Goal: Find specific page/section: Find specific page/section

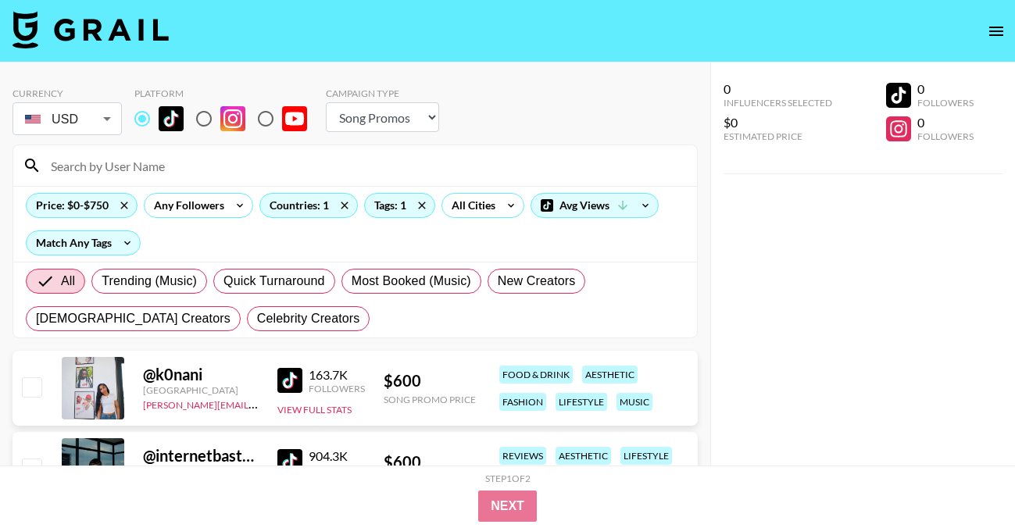
select select "Song"
click at [192, 169] on input at bounding box center [364, 165] width 646 height 25
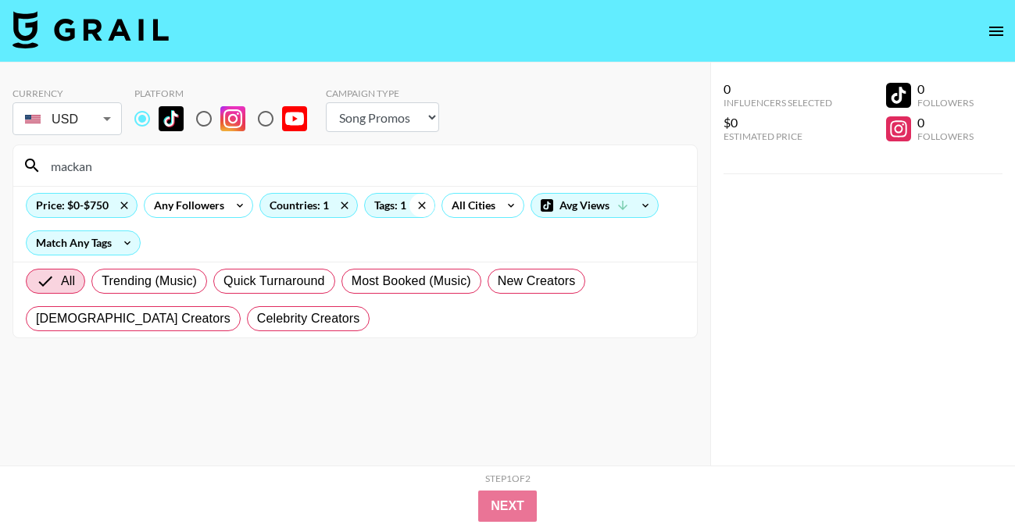
click at [418, 204] on icon at bounding box center [421, 205] width 25 height 23
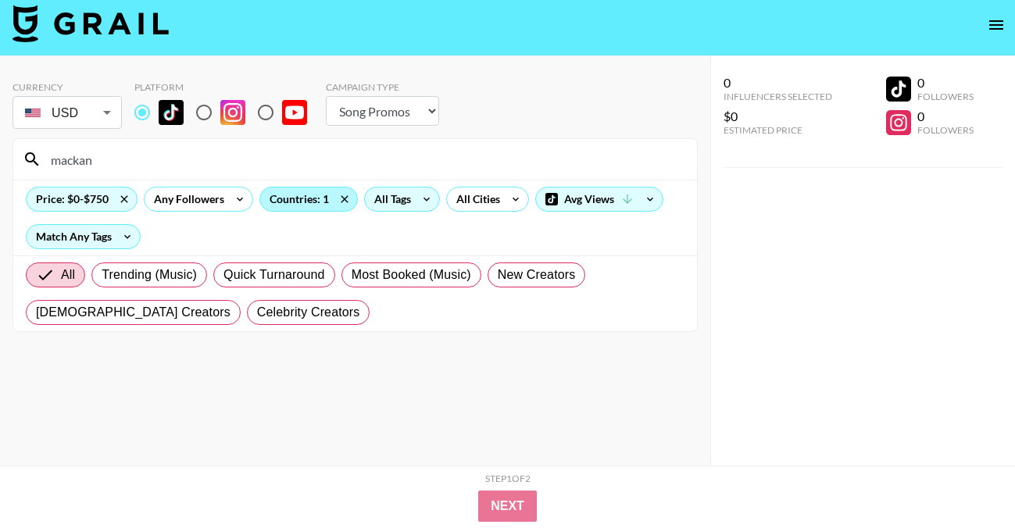
scroll to position [9, 0]
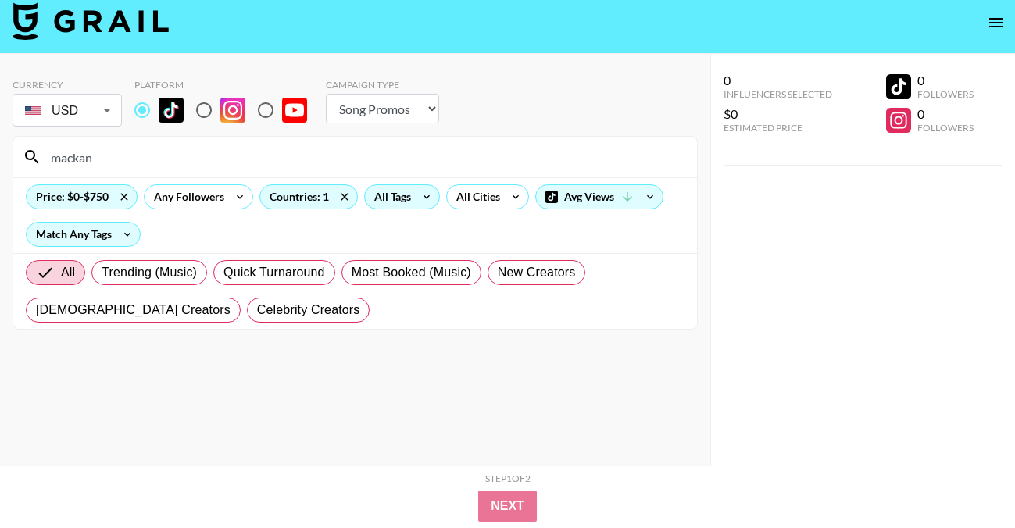
click at [193, 149] on input "mackan" at bounding box center [364, 156] width 646 height 25
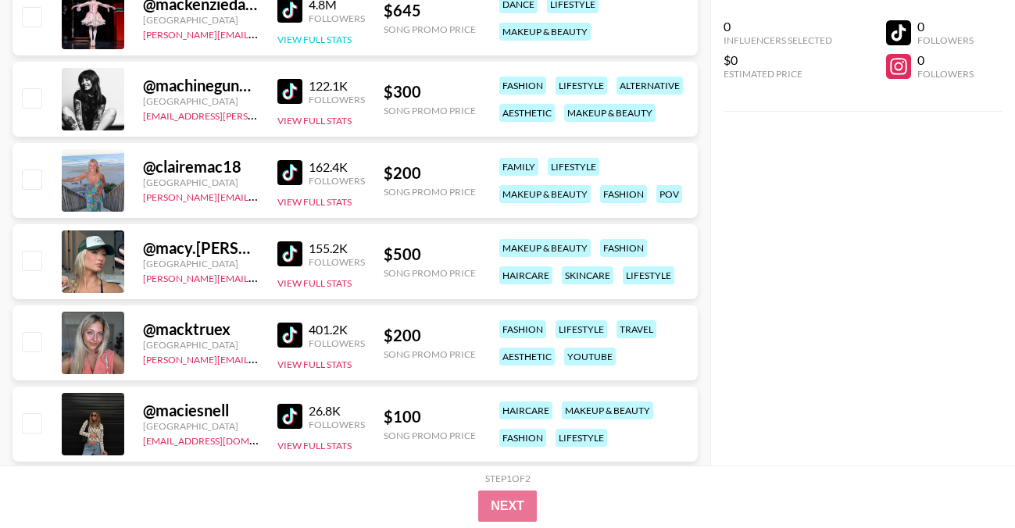
scroll to position [0, 0]
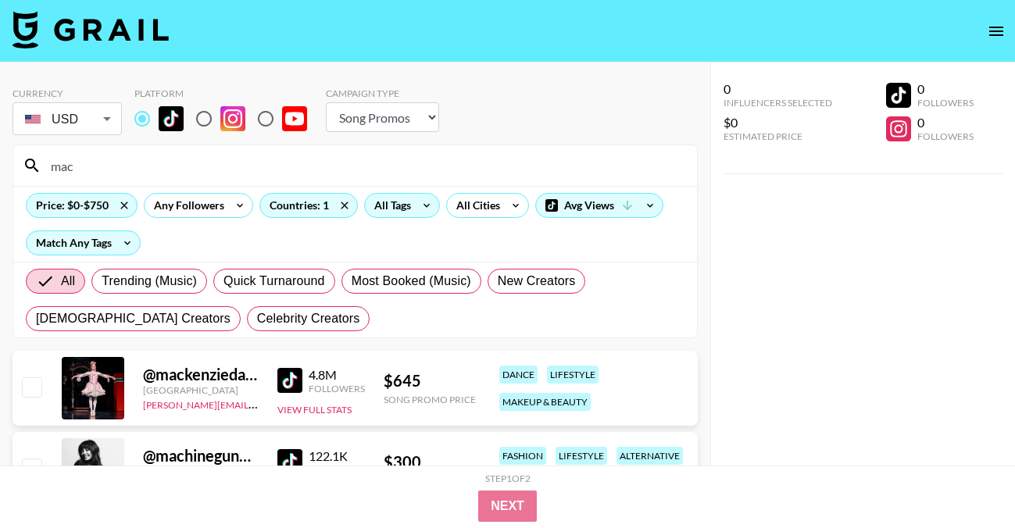
type input "mac"
drag, startPoint x: 114, startPoint y: 171, endPoint x: -41, endPoint y: 159, distance: 155.9
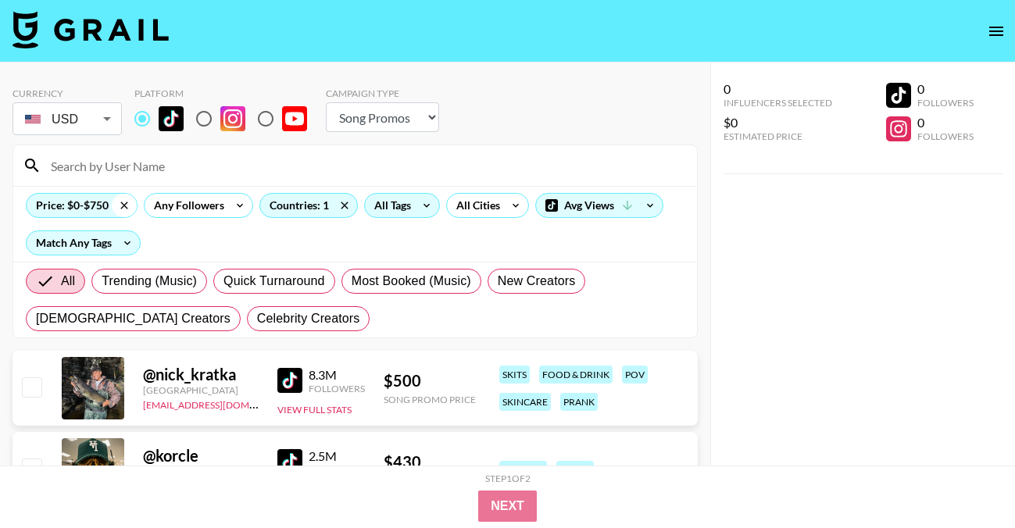
click at [119, 203] on icon at bounding box center [124, 205] width 25 height 23
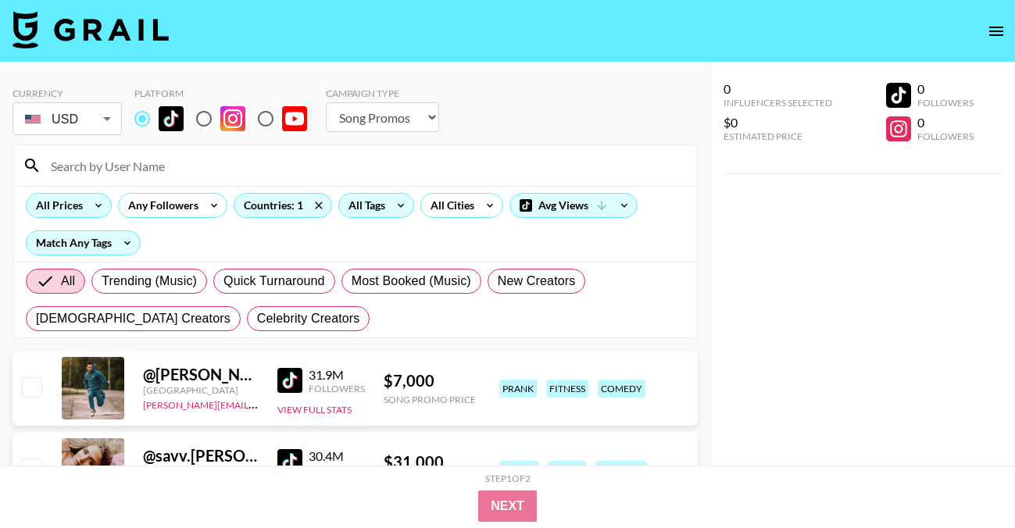
click at [376, 203] on div "All Tags" at bounding box center [363, 205] width 49 height 23
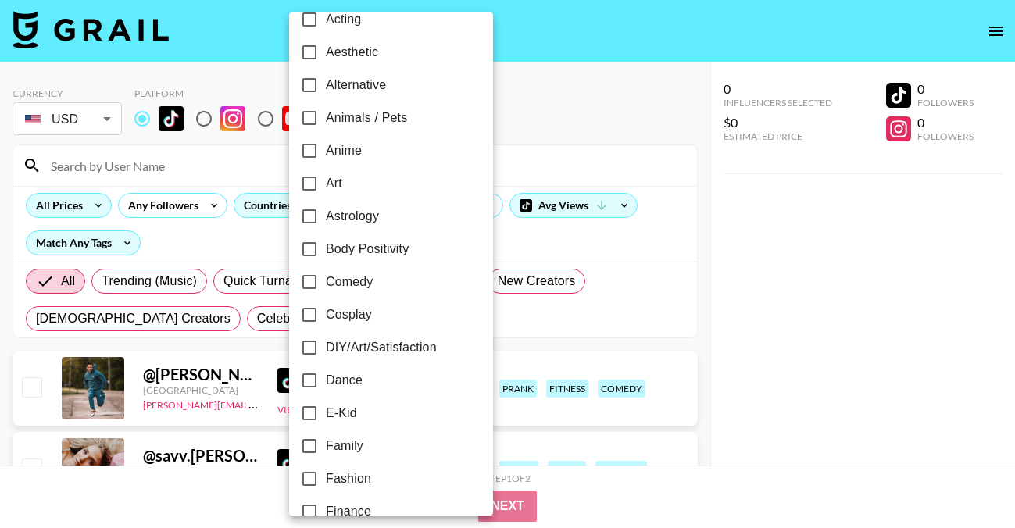
scroll to position [135, 0]
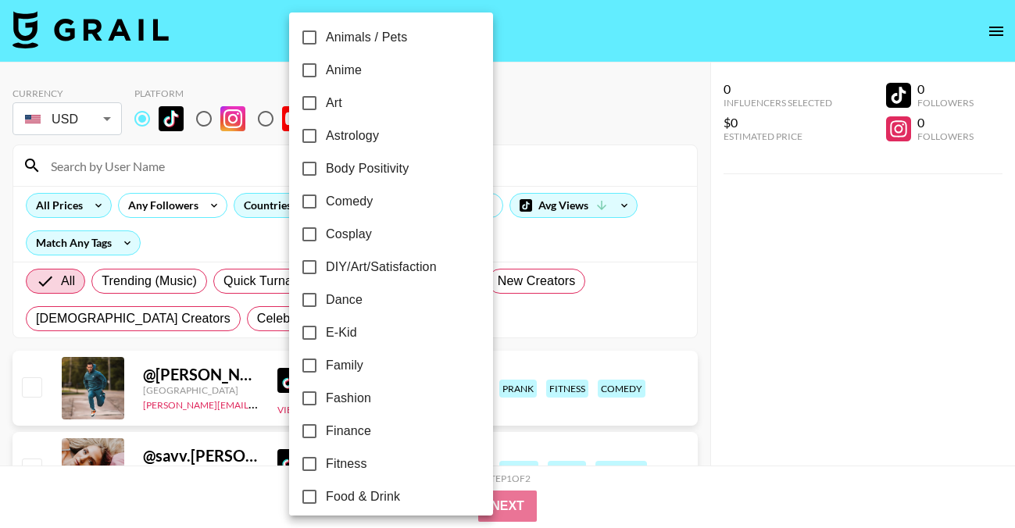
click at [349, 366] on span "Family" at bounding box center [344, 365] width 37 height 19
click at [326, 366] on input "Family" at bounding box center [309, 365] width 33 height 33
checkbox input "true"
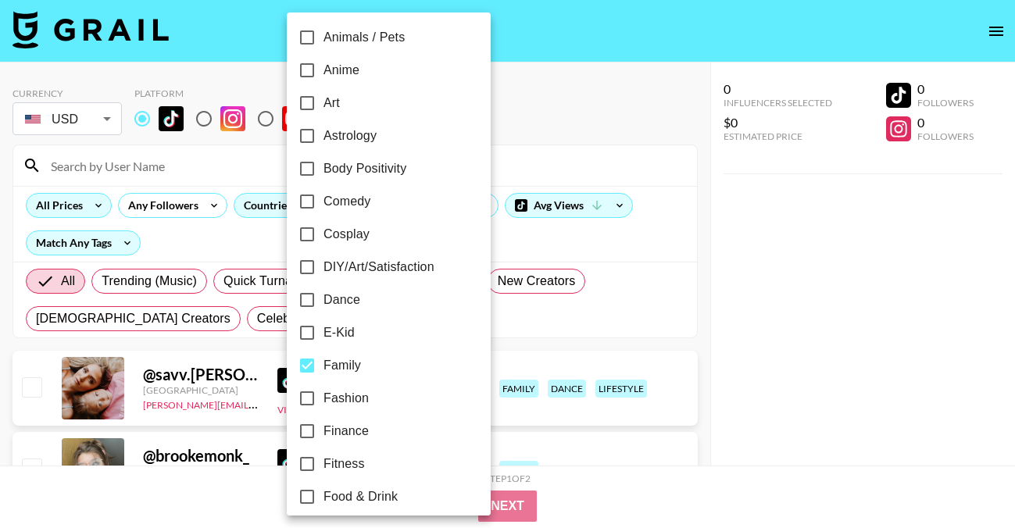
click at [600, 73] on div at bounding box center [507, 264] width 1015 height 528
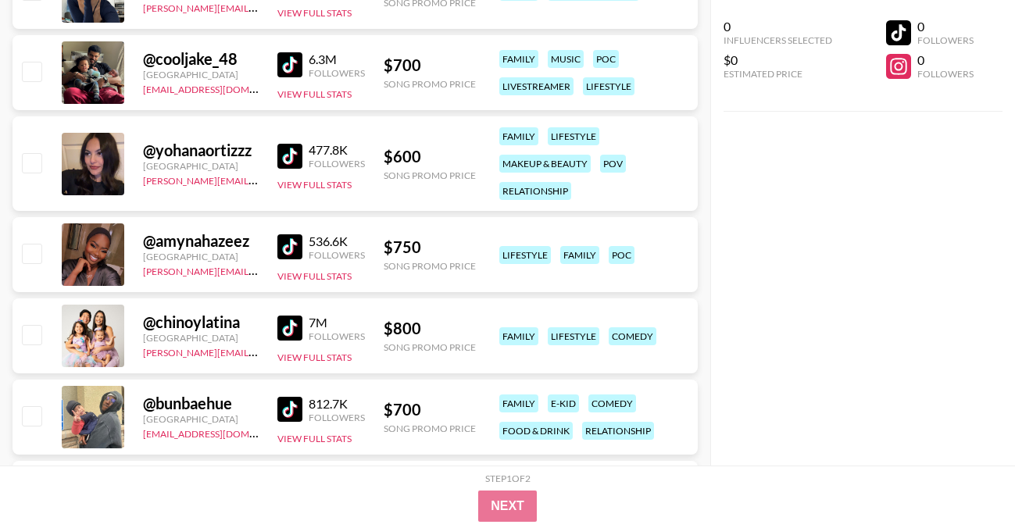
scroll to position [1861, 0]
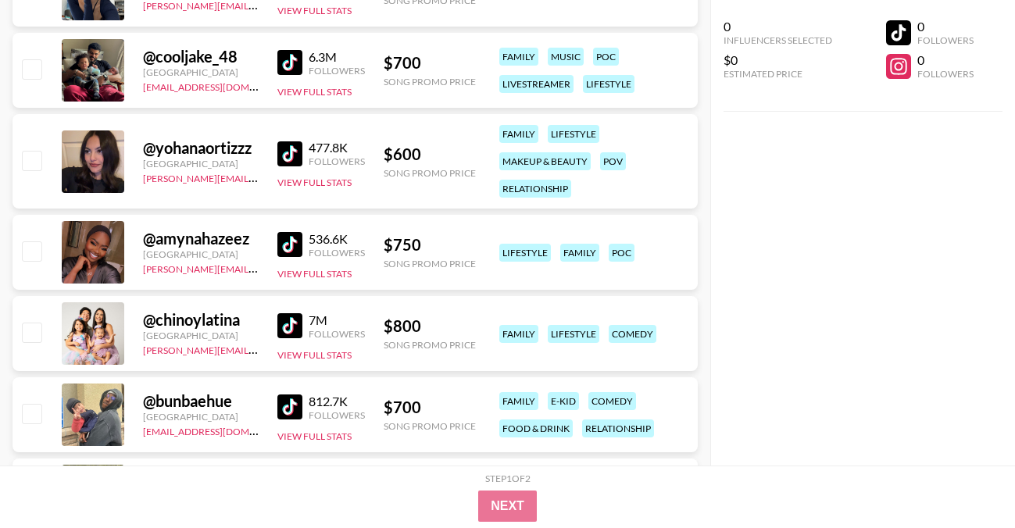
click at [286, 54] on img at bounding box center [289, 62] width 25 height 25
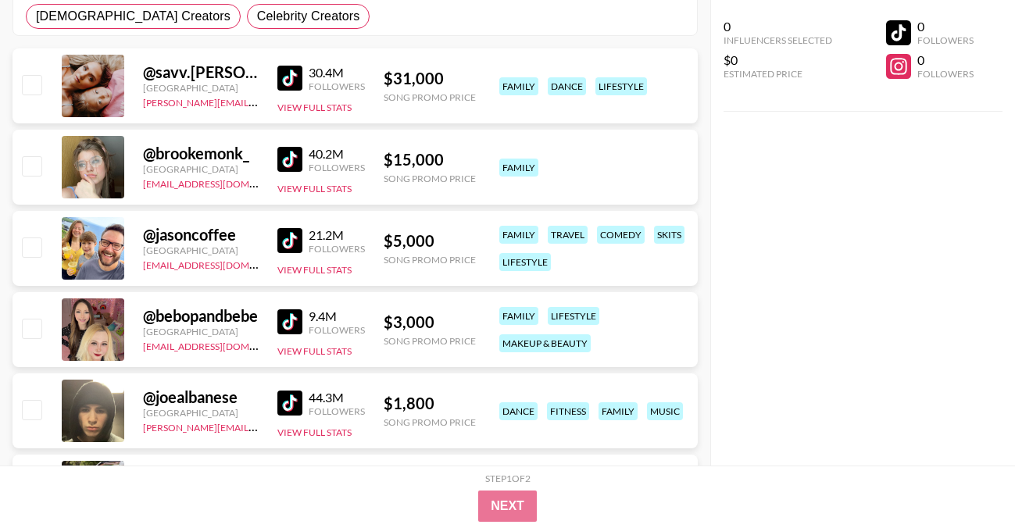
scroll to position [0, 0]
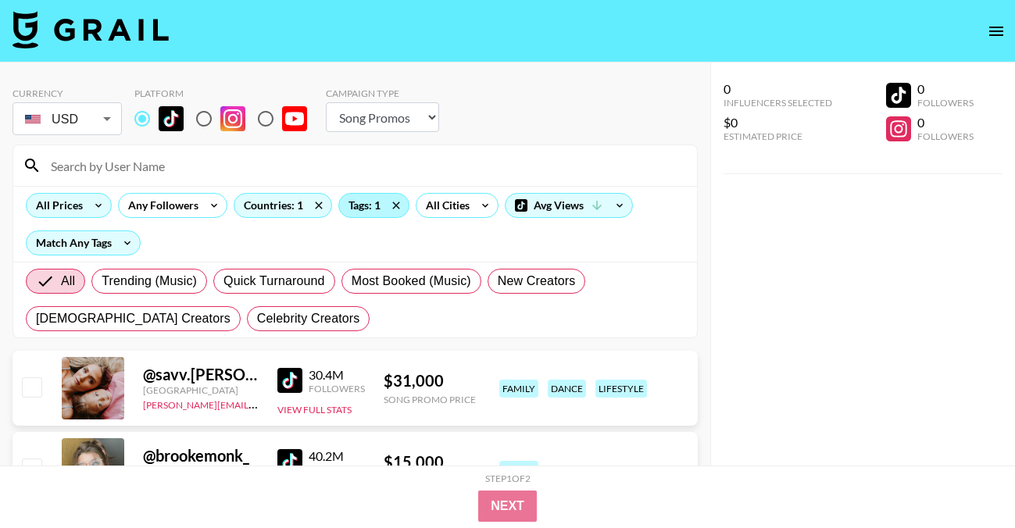
click at [370, 210] on div "Tags: 1" at bounding box center [374, 205] width 70 height 23
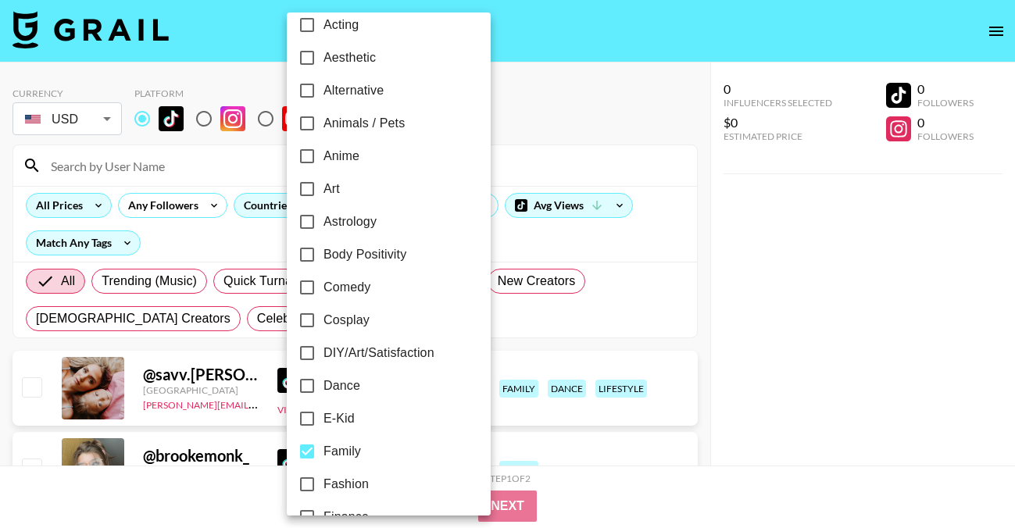
scroll to position [50, 0]
click at [309, 448] on input "Family" at bounding box center [307, 450] width 33 height 33
checkbox input "false"
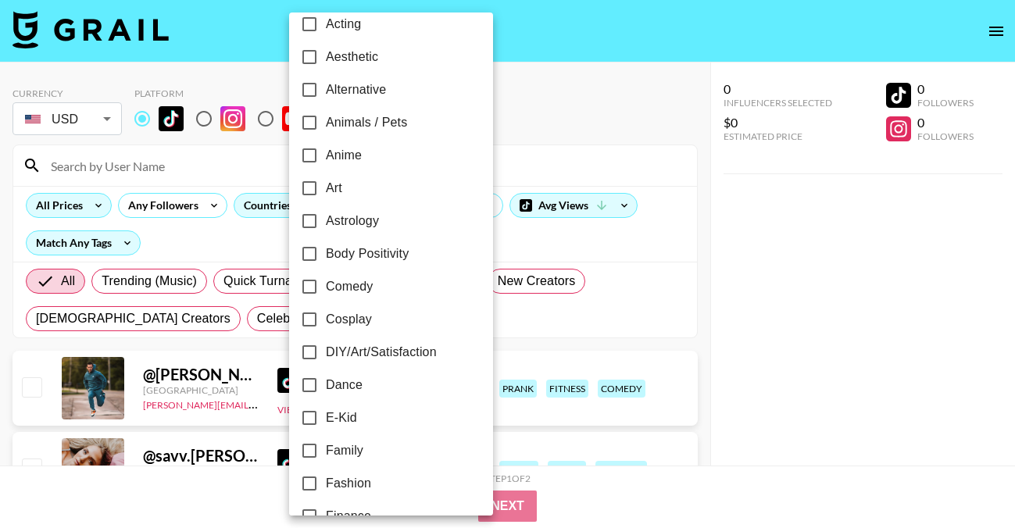
click at [309, 59] on input "Aesthetic" at bounding box center [309, 57] width 33 height 33
checkbox input "true"
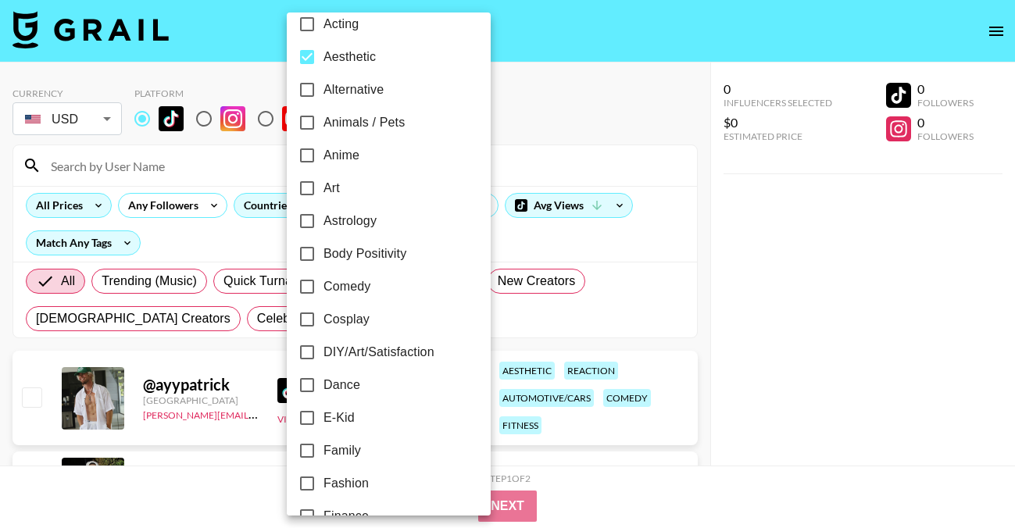
click at [555, 115] on div at bounding box center [507, 264] width 1015 height 528
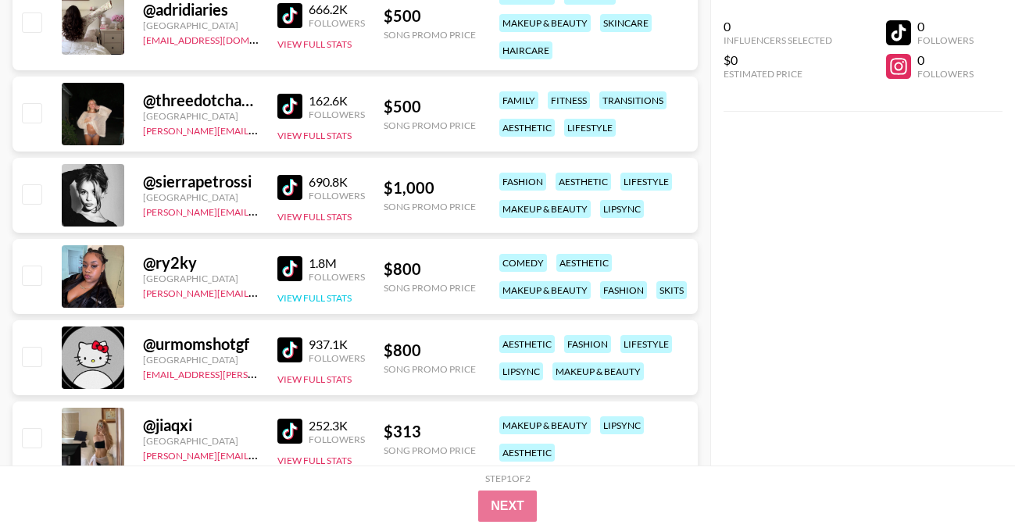
scroll to position [2385, 0]
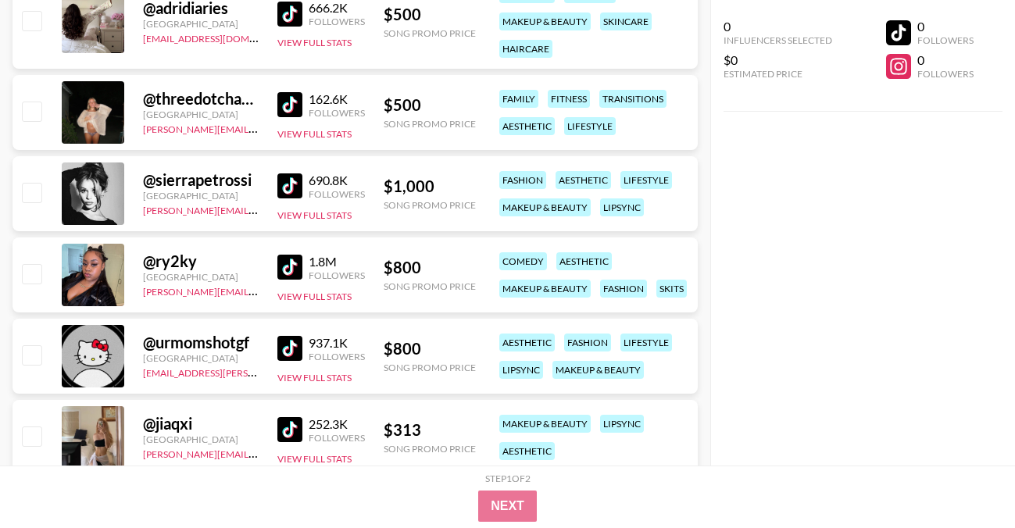
click at [288, 103] on img at bounding box center [289, 104] width 25 height 25
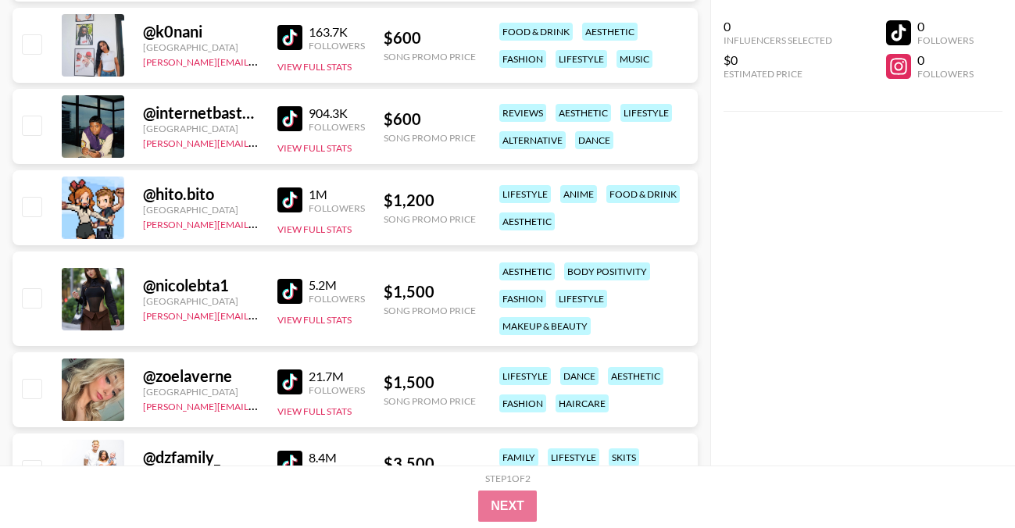
scroll to position [0, 0]
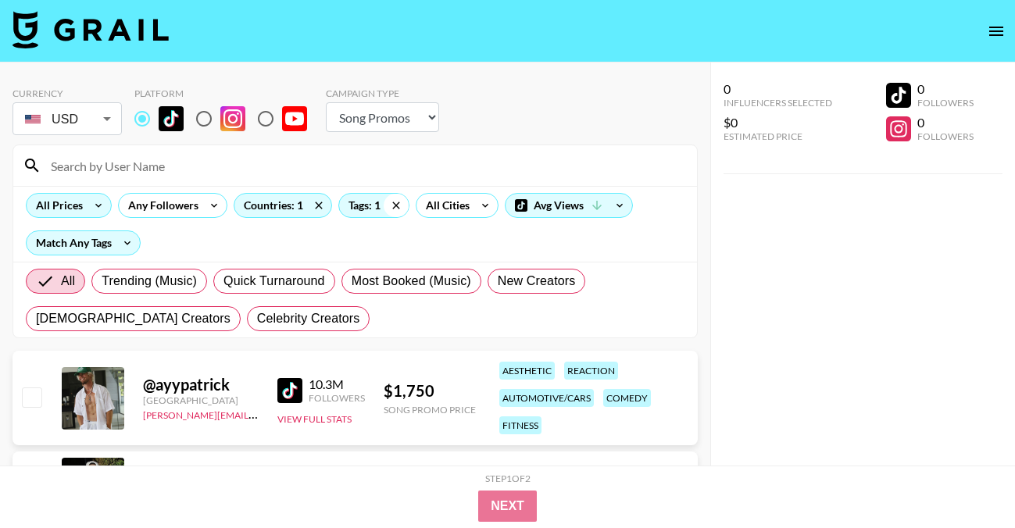
click at [395, 207] on icon at bounding box center [395, 205] width 25 height 23
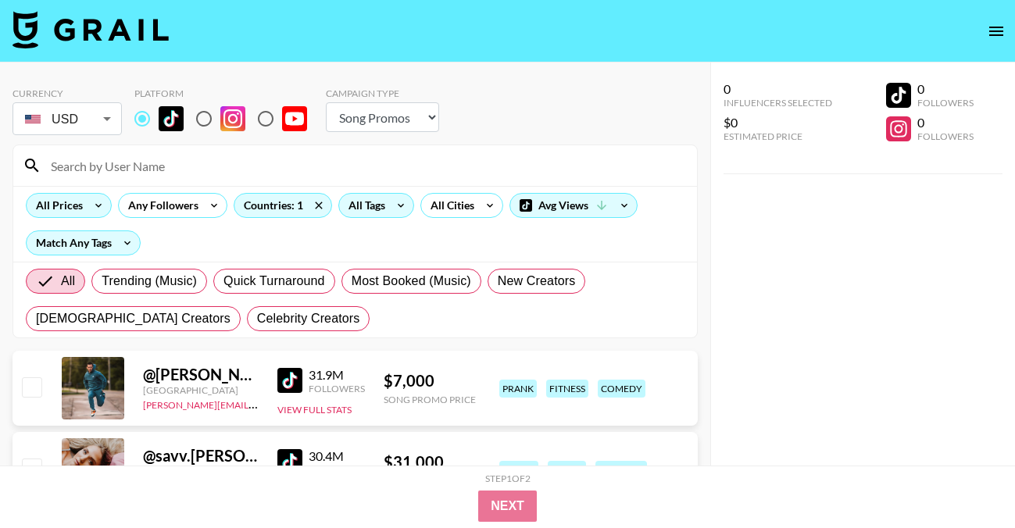
click at [189, 162] on input at bounding box center [364, 165] width 646 height 25
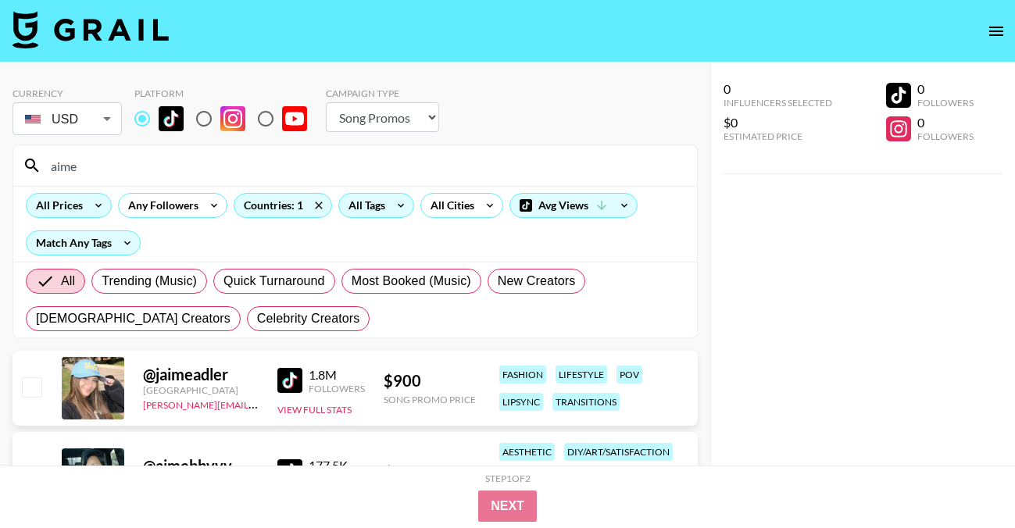
scroll to position [10, 0]
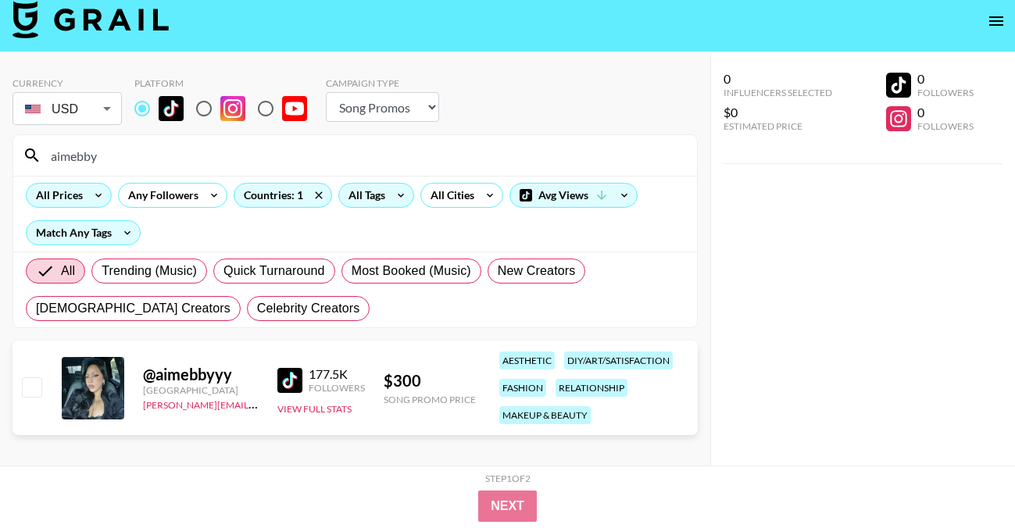
type input "aimebby"
click at [282, 371] on img at bounding box center [289, 380] width 25 height 25
drag, startPoint x: 129, startPoint y: 159, endPoint x: -12, endPoint y: 149, distance: 141.7
click at [0, 149] on html "Currency USD USD ​ Platform Campaign Type Choose Type... Song Promos Brand Prom…" at bounding box center [507, 285] width 1015 height 590
